Goal: Task Accomplishment & Management: Manage account settings

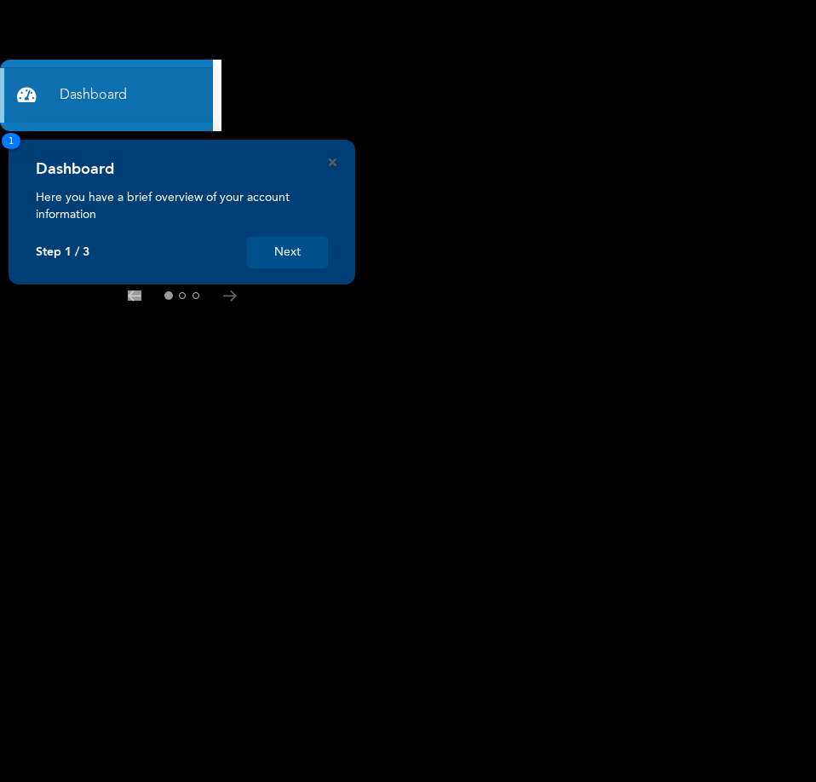
click at [284, 262] on button "Next" at bounding box center [287, 252] width 81 height 31
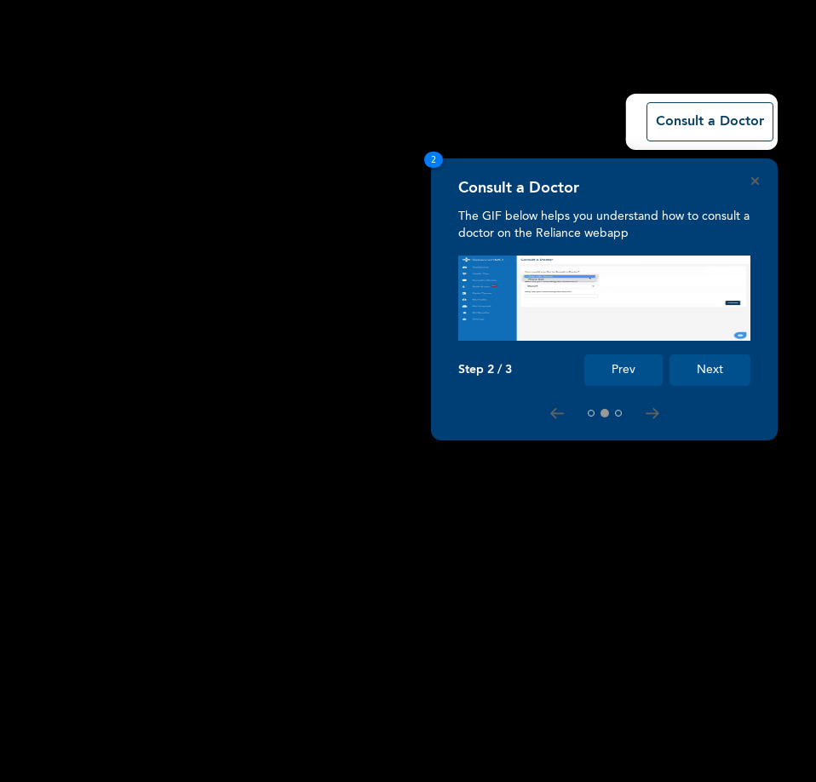
click at [732, 376] on button "Next" at bounding box center [709, 369] width 81 height 31
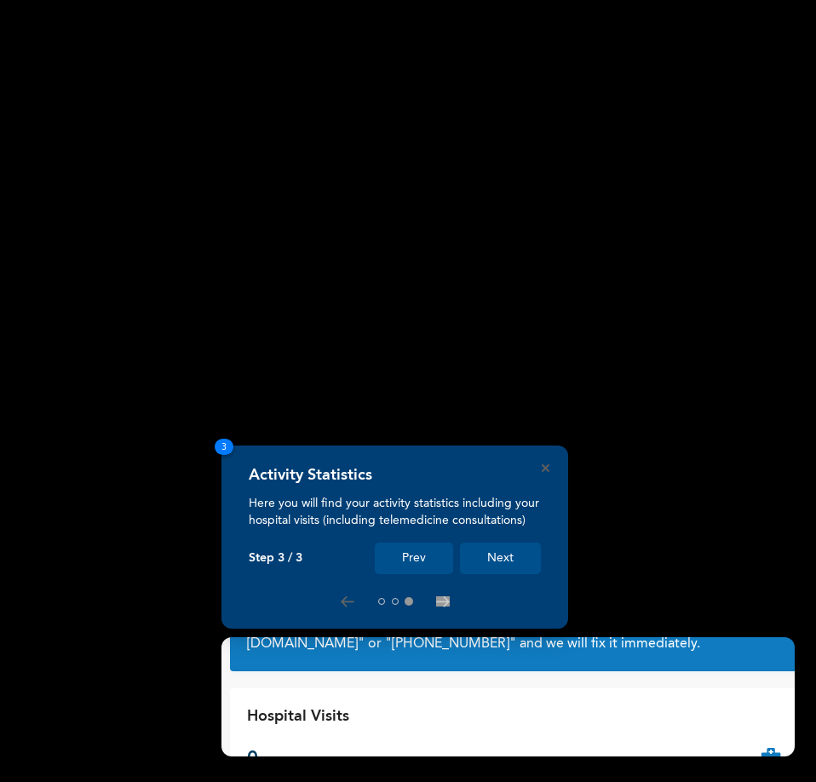
scroll to position [63, 0]
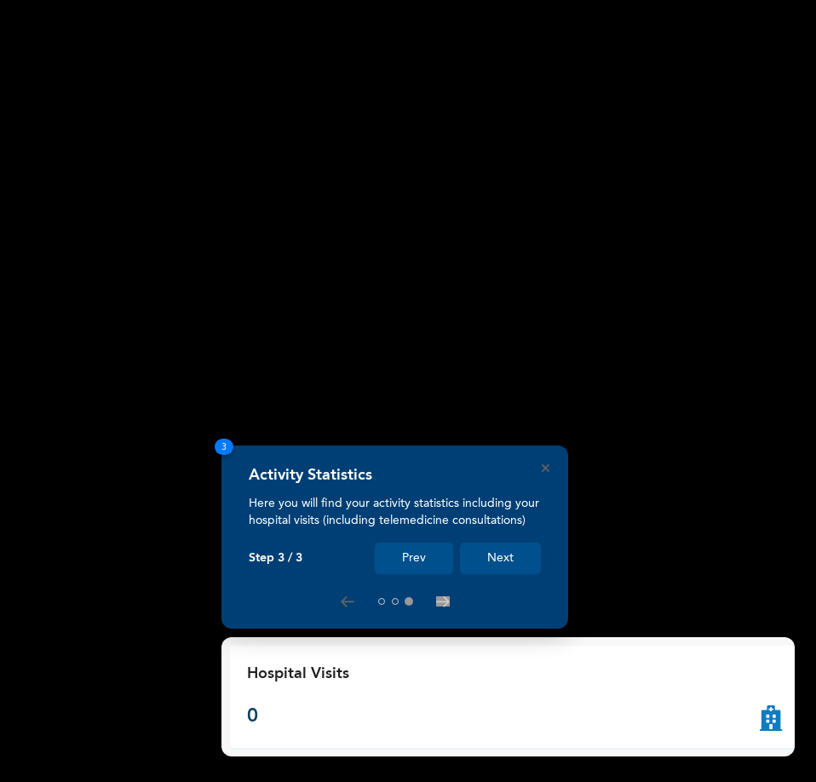
click at [507, 553] on button "Next" at bounding box center [500, 557] width 81 height 31
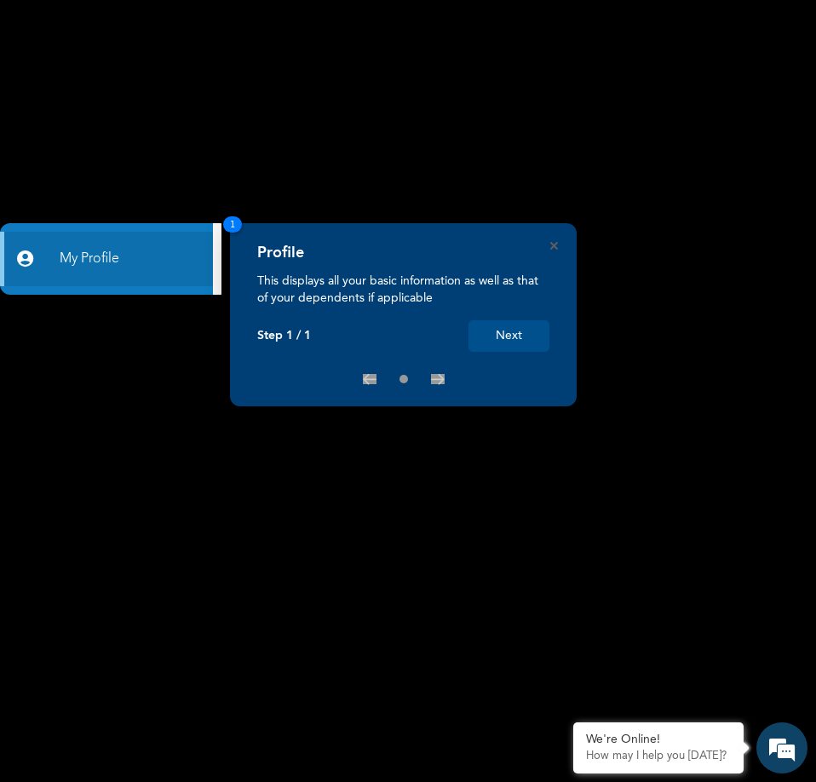
click at [498, 324] on button "Next" at bounding box center [508, 335] width 81 height 31
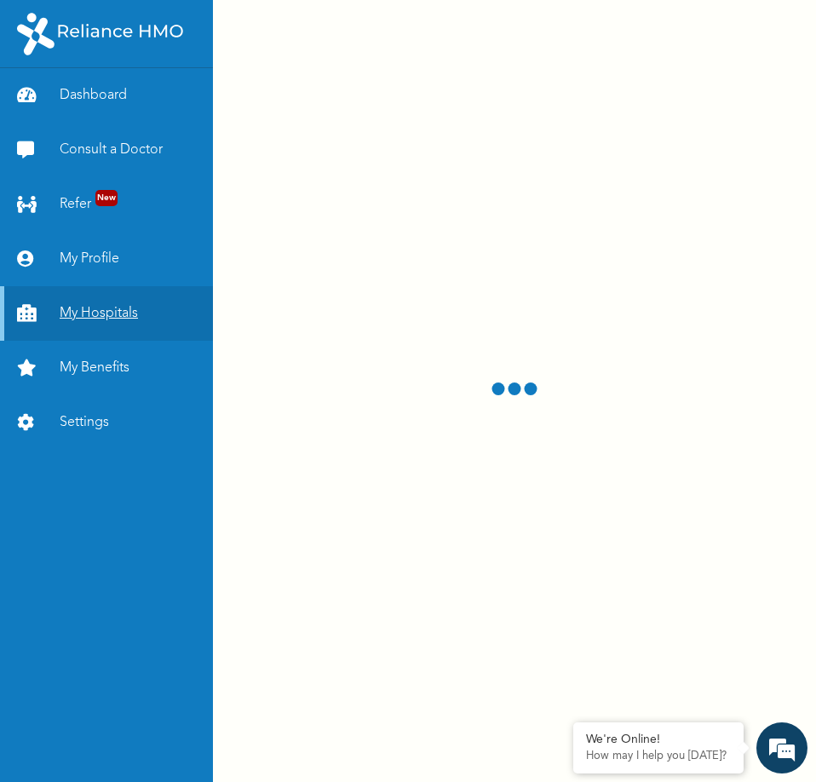
click at [85, 339] on link "My Hospitals" at bounding box center [106, 313] width 213 height 54
click at [97, 378] on link "My Benefits" at bounding box center [106, 368] width 213 height 54
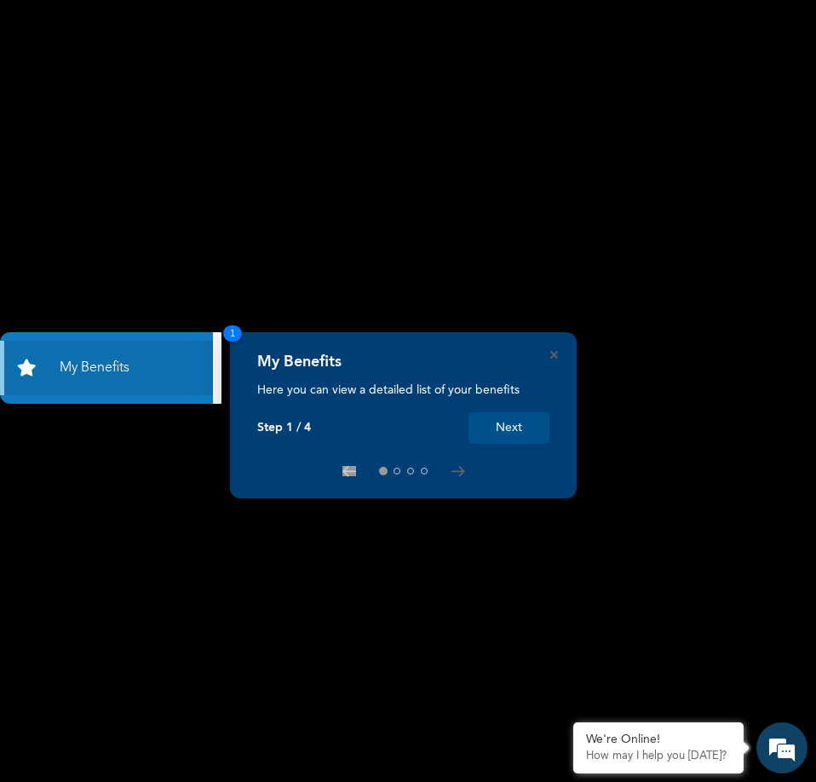
click at [504, 427] on button "Next" at bounding box center [508, 427] width 81 height 31
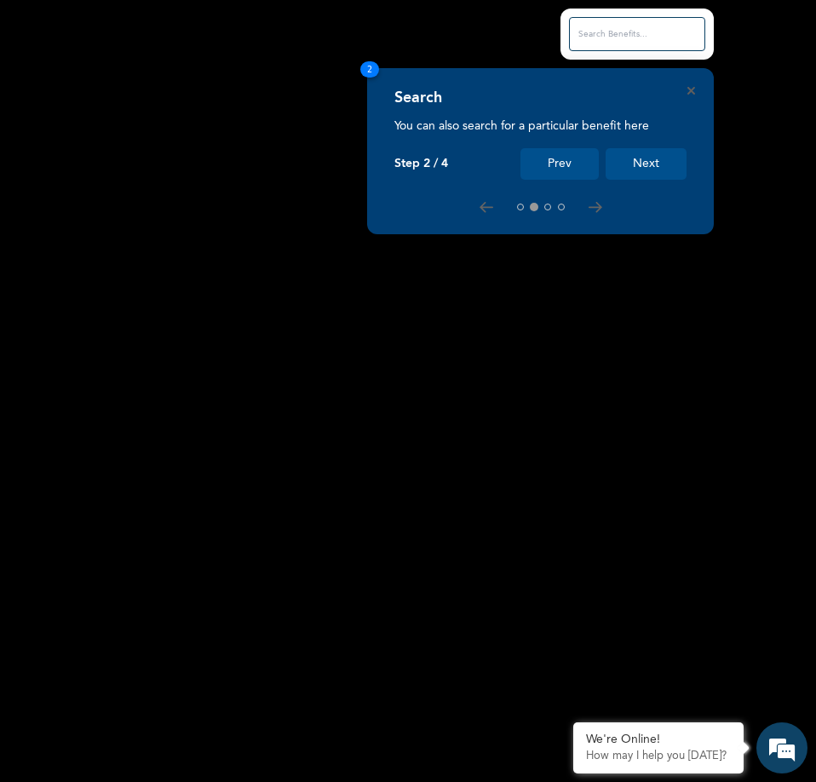
click at [690, 84] on div "Search You can also search for a particular benefit here Step 2 / 4 Prev Next 2" at bounding box center [540, 151] width 346 height 166
click at [693, 88] on icon "Close" at bounding box center [691, 91] width 8 height 8
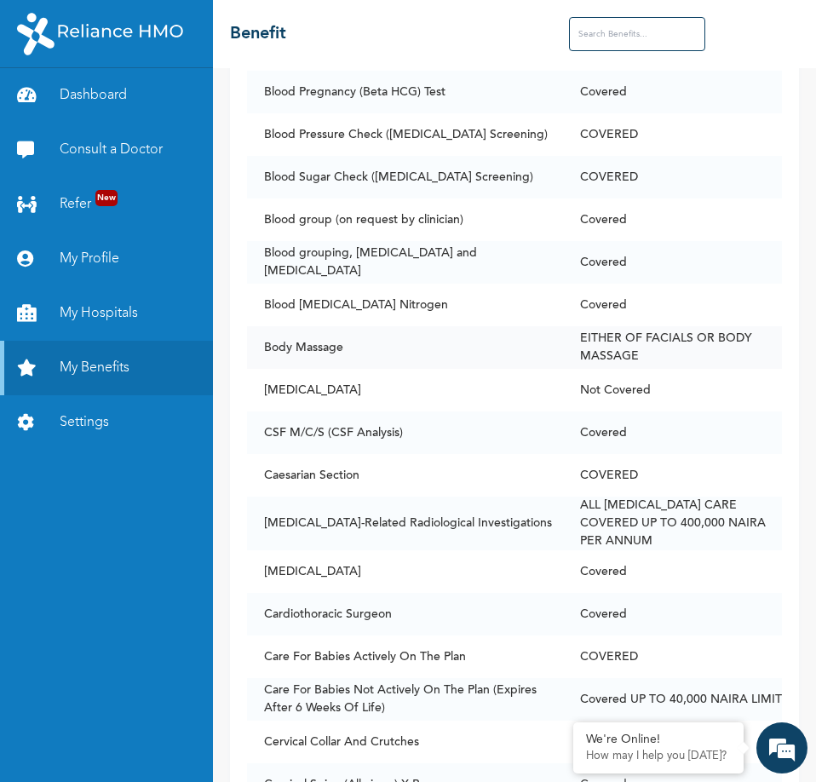
scroll to position [1532, 0]
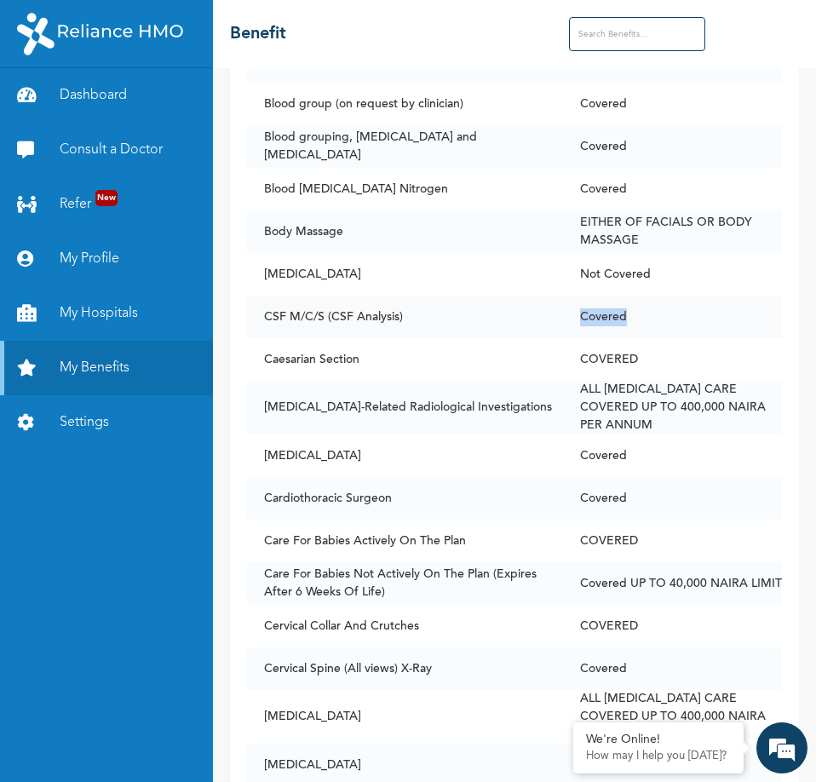
drag, startPoint x: 703, startPoint y: 296, endPoint x: 580, endPoint y: 302, distance: 123.6
click at [580, 302] on td "Covered" at bounding box center [672, 316] width 219 height 43
click at [698, 278] on td "Not Covered" at bounding box center [672, 274] width 219 height 43
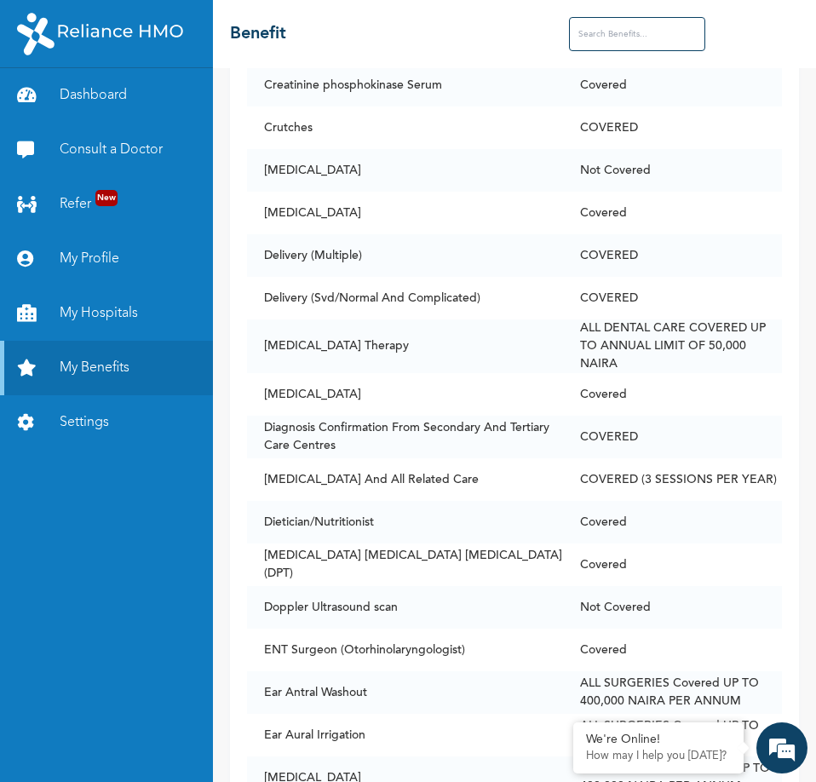
scroll to position [0, 0]
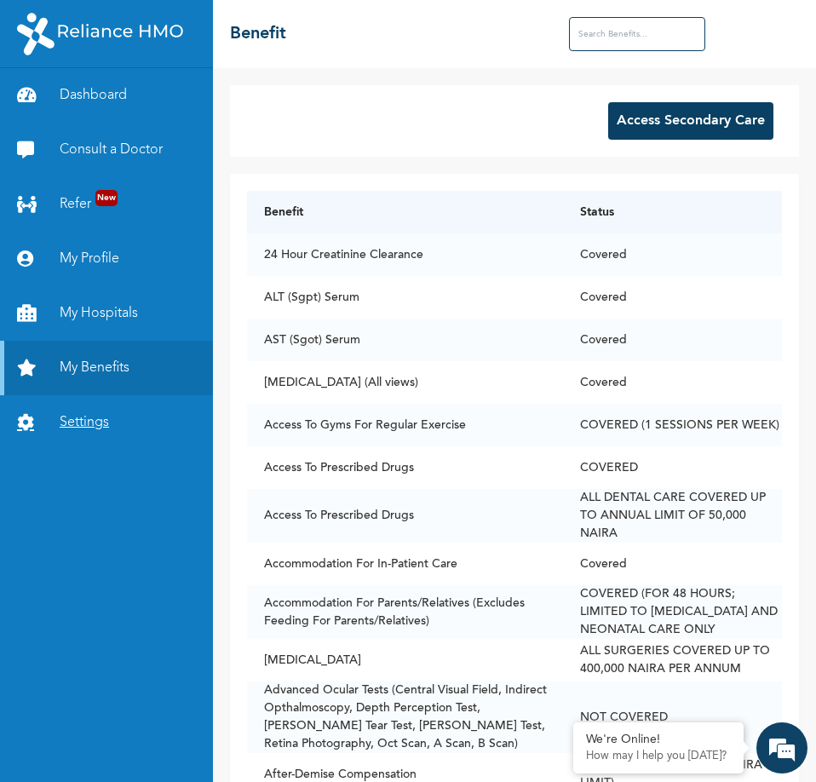
click at [112, 415] on link "Settings" at bounding box center [106, 422] width 213 height 54
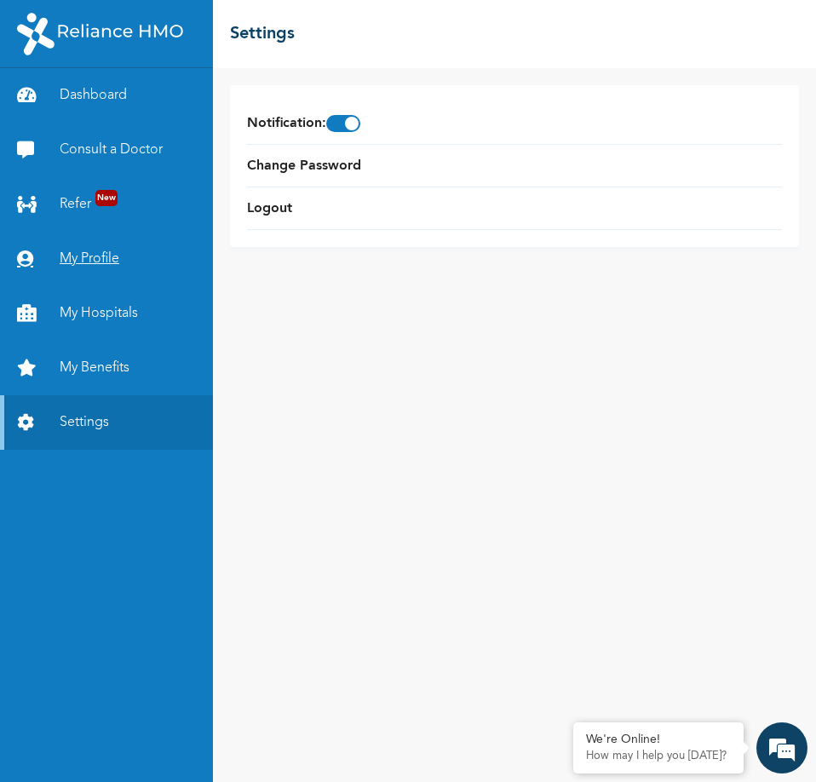
click at [98, 256] on link "My Profile" at bounding box center [106, 259] width 213 height 54
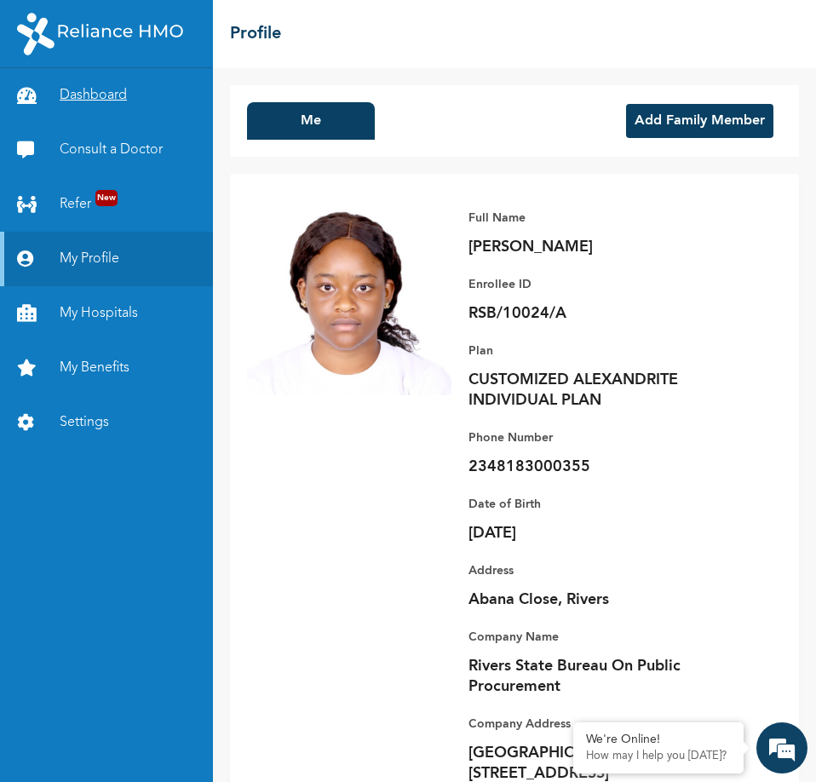
click at [92, 94] on link "Dashboard" at bounding box center [106, 95] width 213 height 54
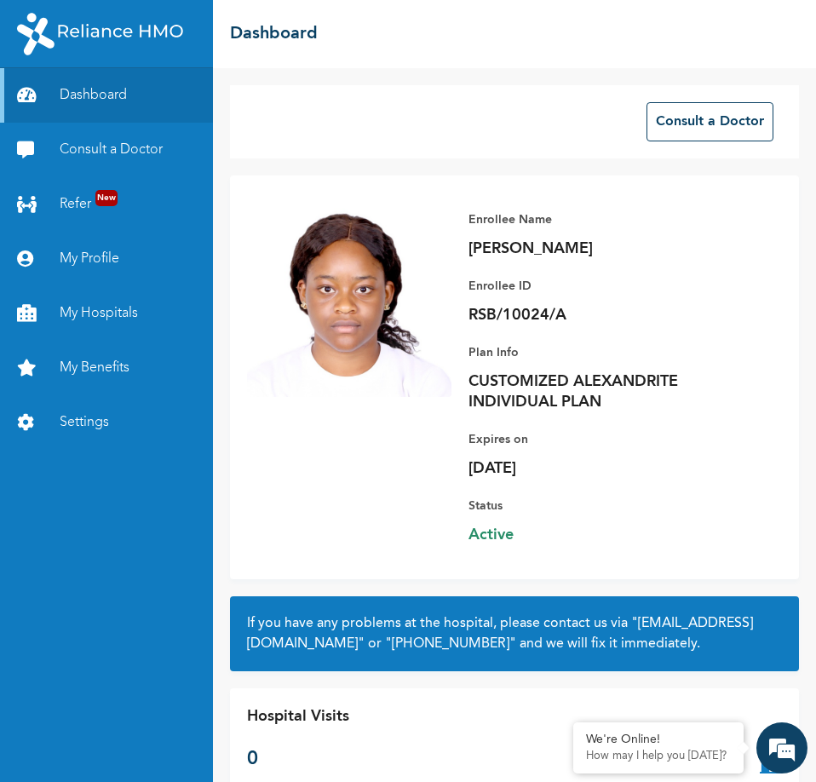
scroll to position [63, 0]
